Goal: Task Accomplishment & Management: Manage account settings

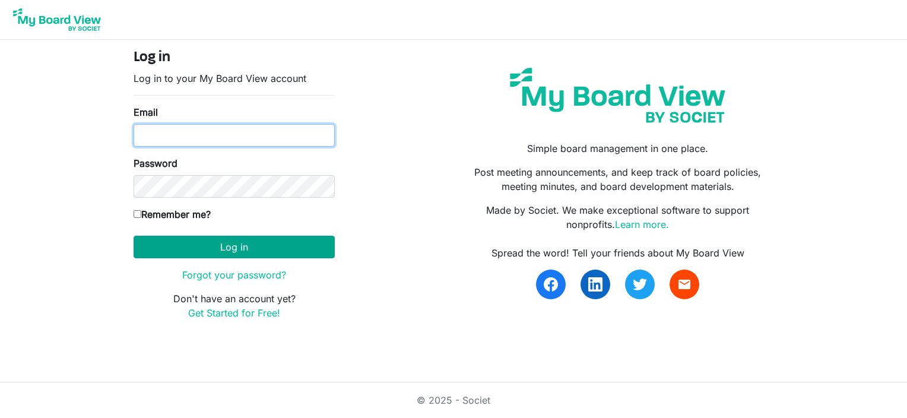
type input "christina.lowrey@commercebank.com"
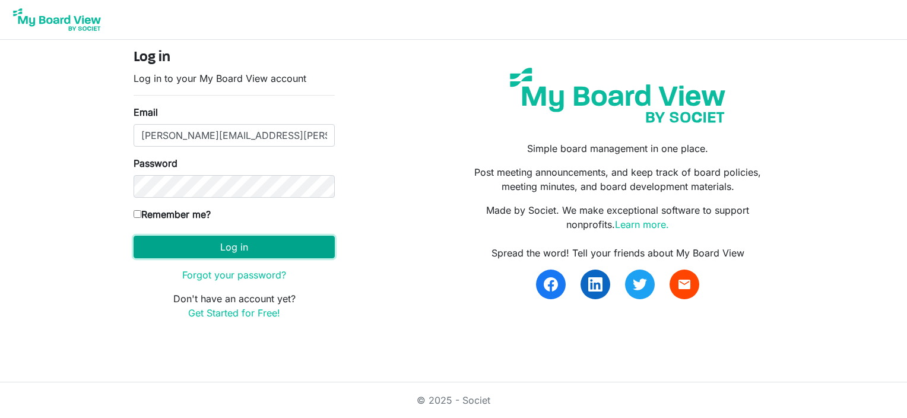
click at [228, 241] on button "Log in" at bounding box center [234, 247] width 201 height 23
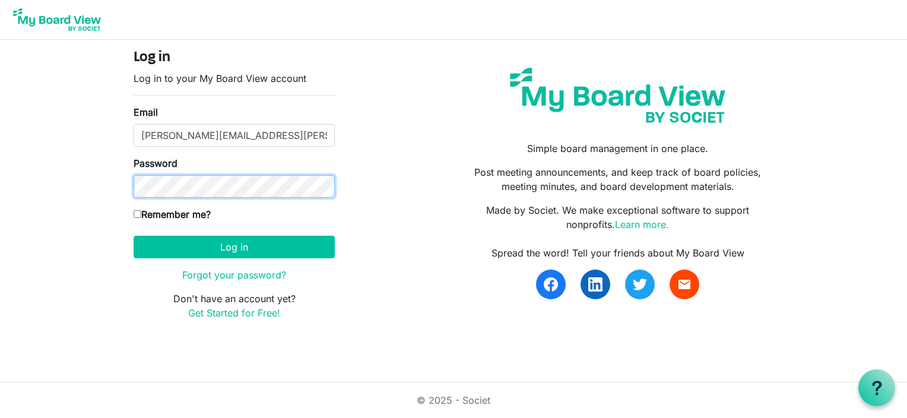
click at [116, 172] on div "Log in Log in to your My Board View account Email christina.lowrey@commercebank…" at bounding box center [453, 189] width 677 height 299
click at [134, 236] on button "Log in" at bounding box center [234, 247] width 201 height 23
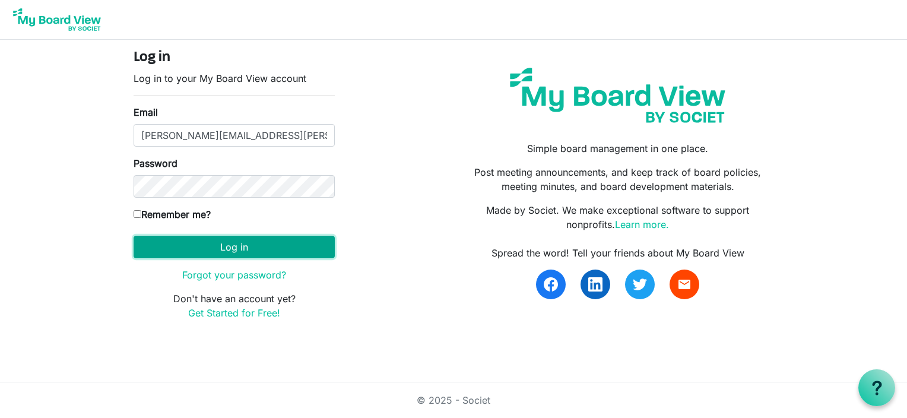
click at [169, 238] on button "Log in" at bounding box center [234, 247] width 201 height 23
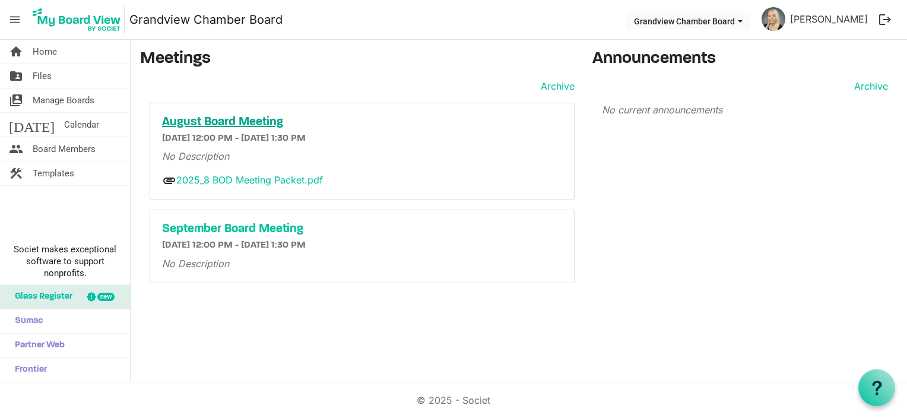
click at [246, 122] on h5 "August Board Meeting" at bounding box center [362, 122] width 400 height 14
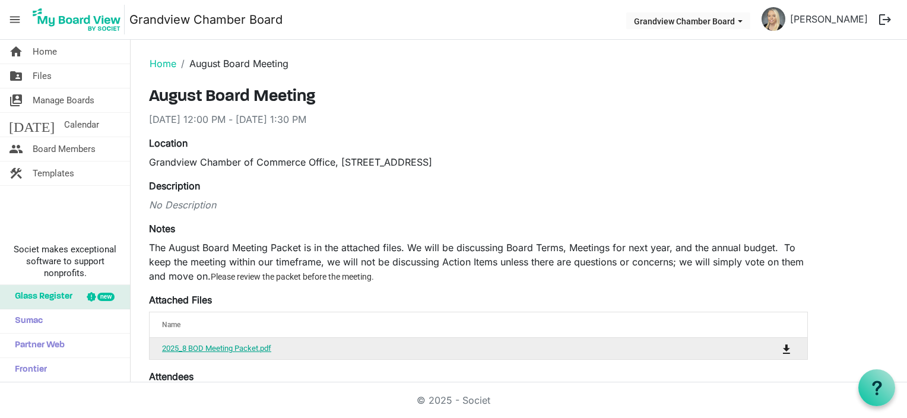
click at [229, 349] on link "2025_8 BOD Meeting Packet.pdf" at bounding box center [216, 348] width 109 height 9
